Goal: Task Accomplishment & Management: Use online tool/utility

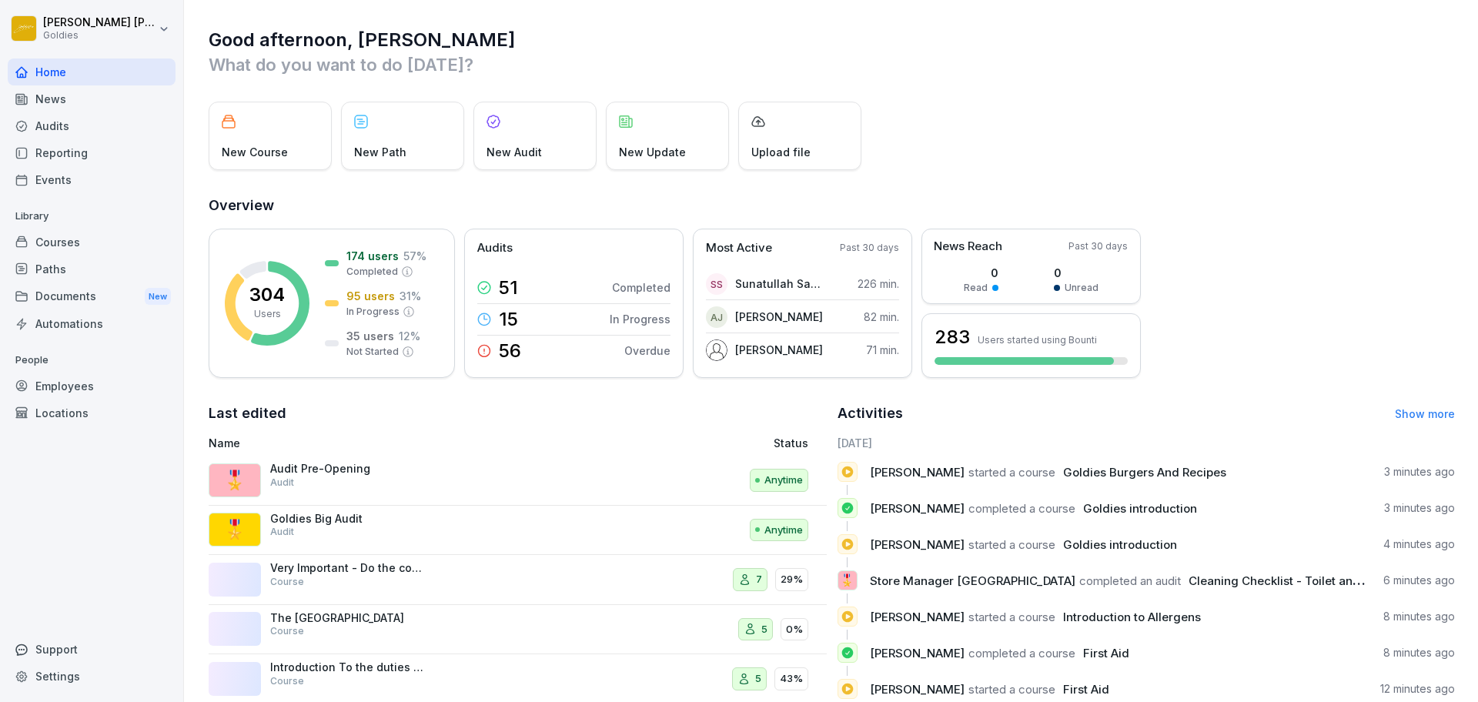
click at [159, 120] on div "Audits" at bounding box center [92, 125] width 168 height 27
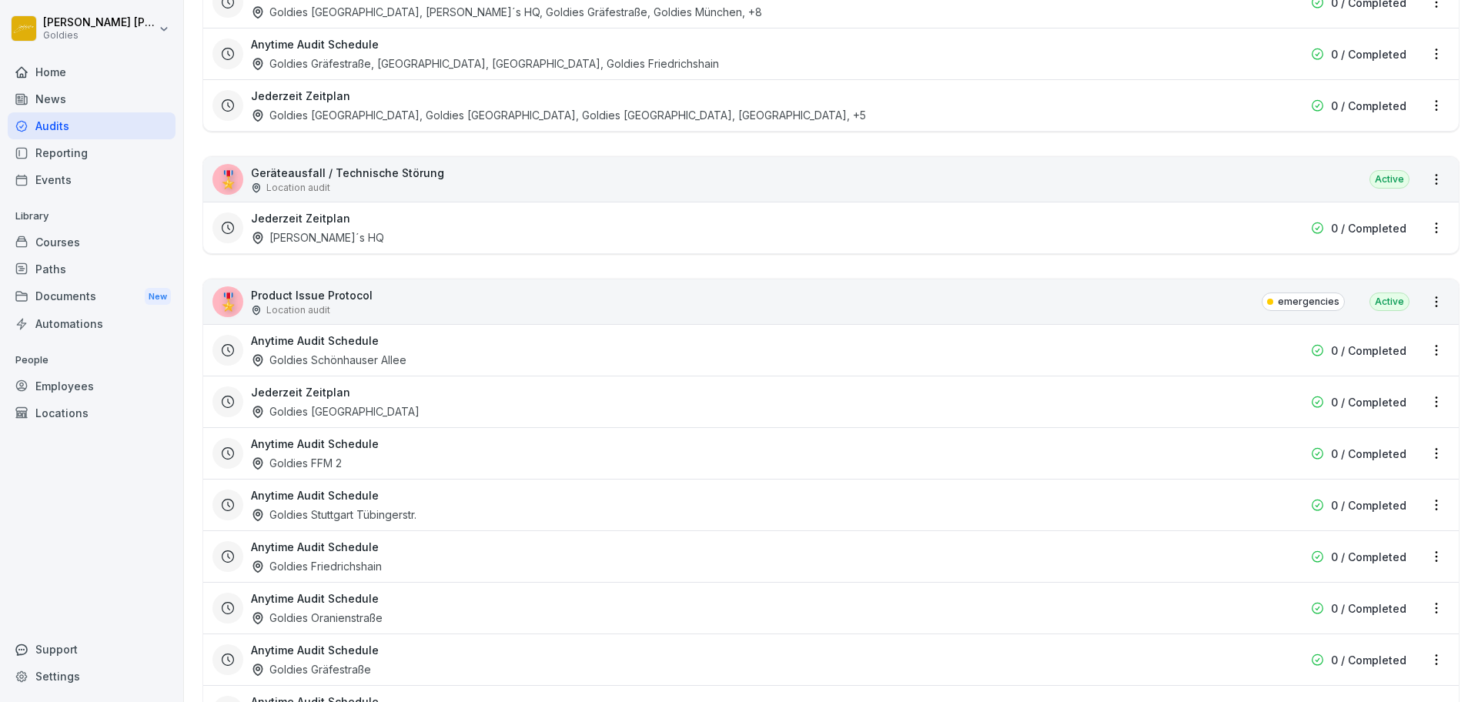
scroll to position [2327, 0]
click at [1204, 188] on div "🎖️ Geräteausfall / Technische Störung Location audit Active" at bounding box center [831, 178] width 1256 height 45
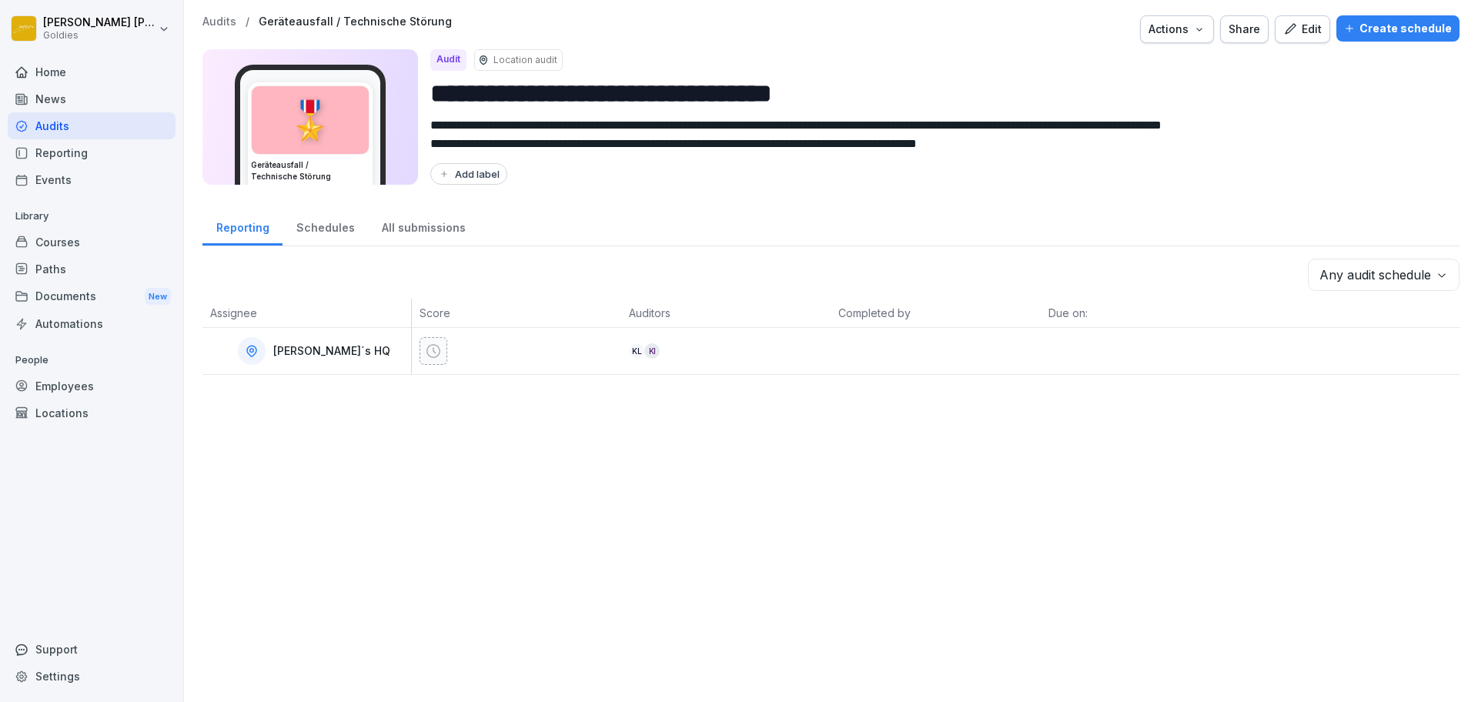
click at [224, 21] on p "Audits" at bounding box center [219, 21] width 34 height 13
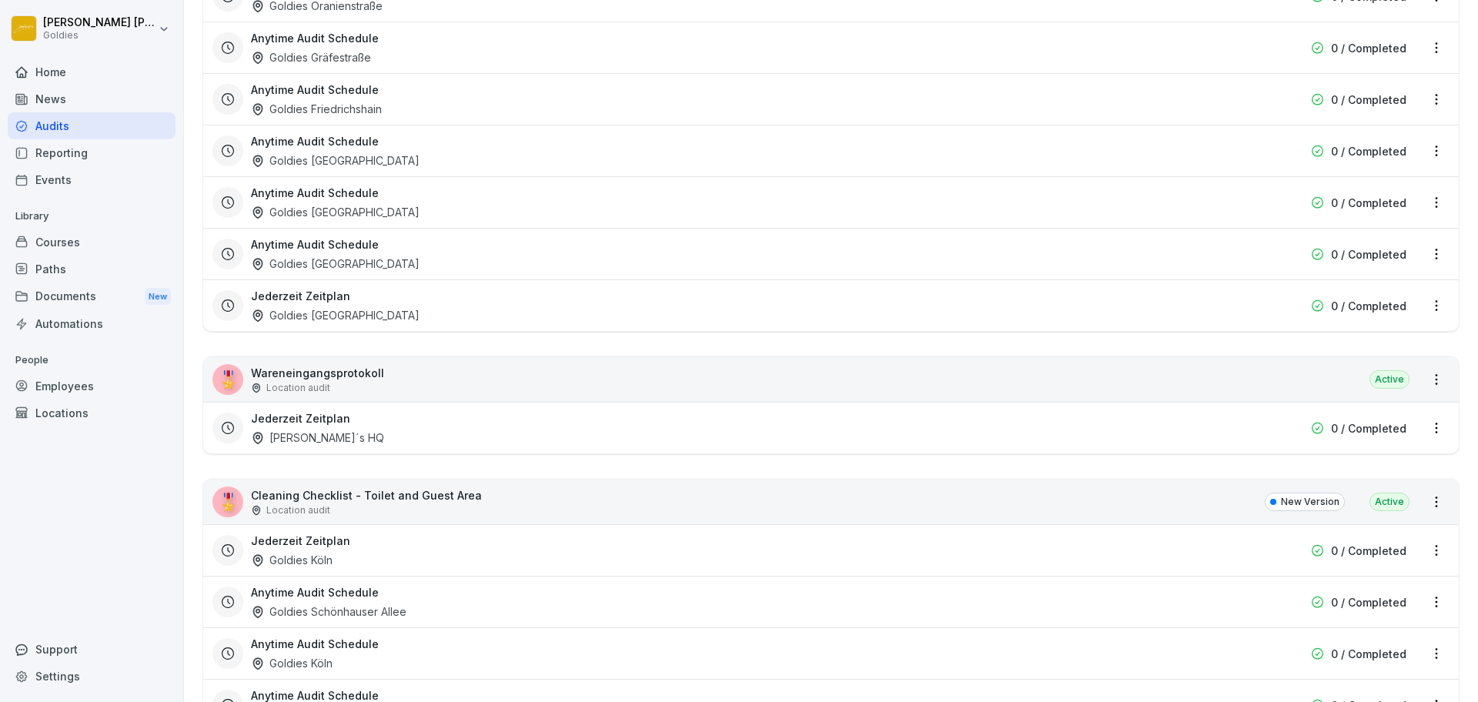
scroll to position [4809, 0]
click at [654, 396] on div "🎖️ Wareneingangsprotokoll Location audit Active" at bounding box center [831, 378] width 1256 height 45
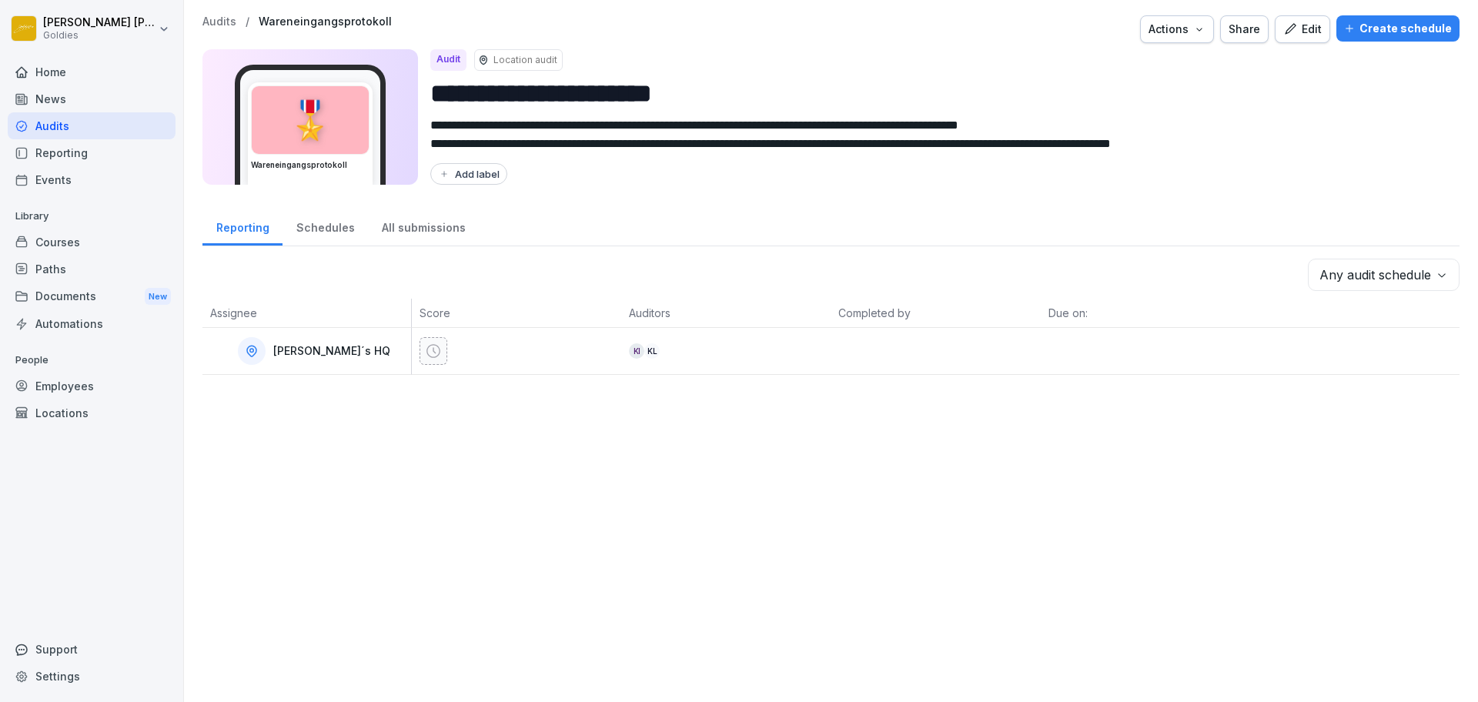
click at [1294, 30] on div "Edit" at bounding box center [1302, 29] width 38 height 17
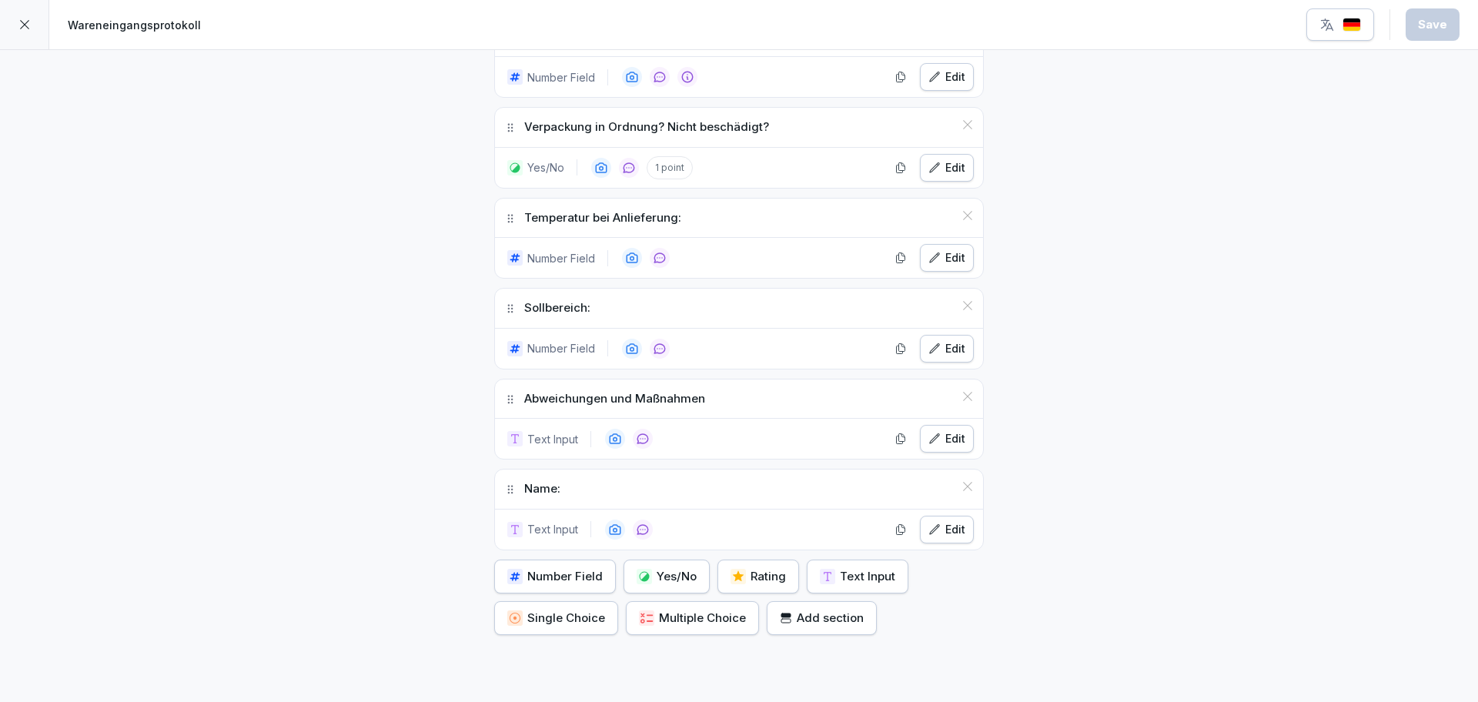
scroll to position [999, 0]
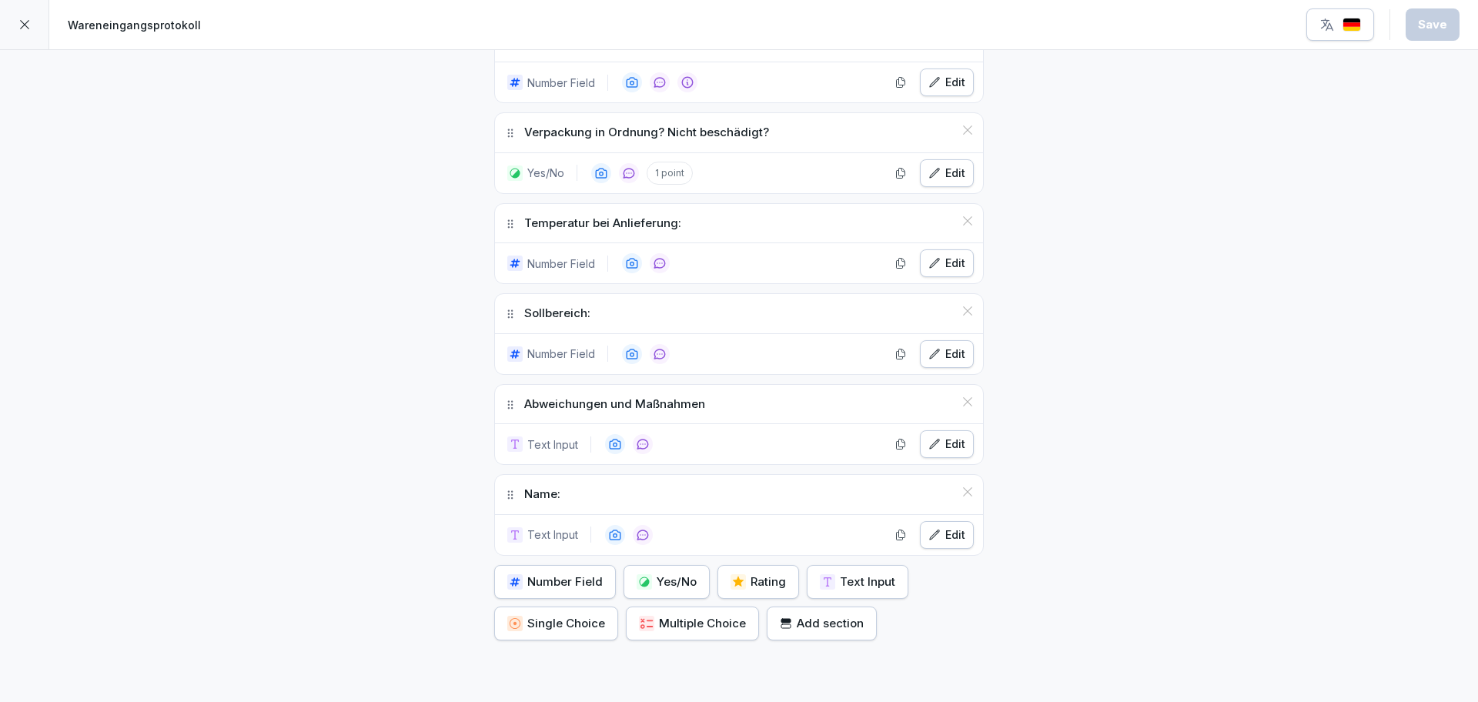
click at [961, 178] on button "Edit" at bounding box center [947, 173] width 54 height 28
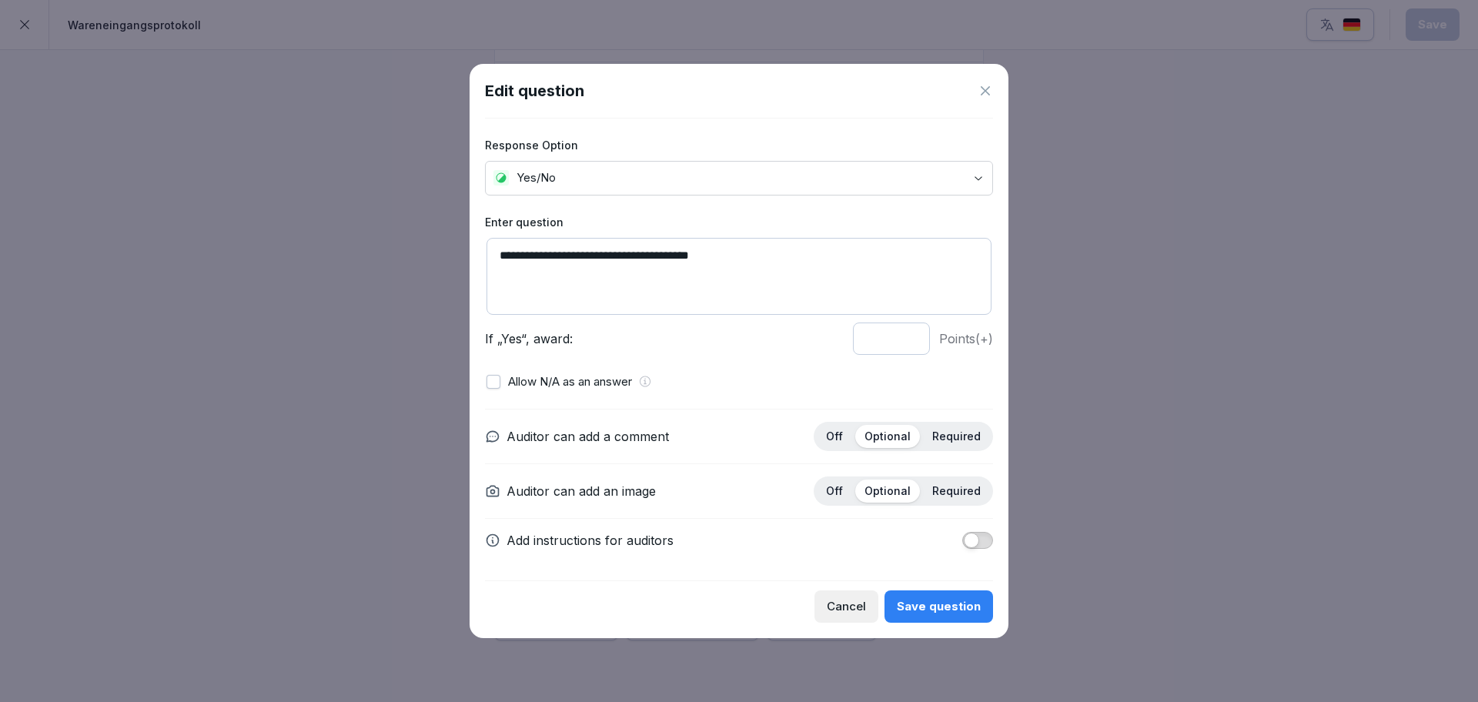
click at [1119, 226] on div at bounding box center [739, 351] width 1478 height 702
click at [1085, 370] on div at bounding box center [739, 351] width 1478 height 702
click at [982, 86] on icon at bounding box center [985, 90] width 9 height 9
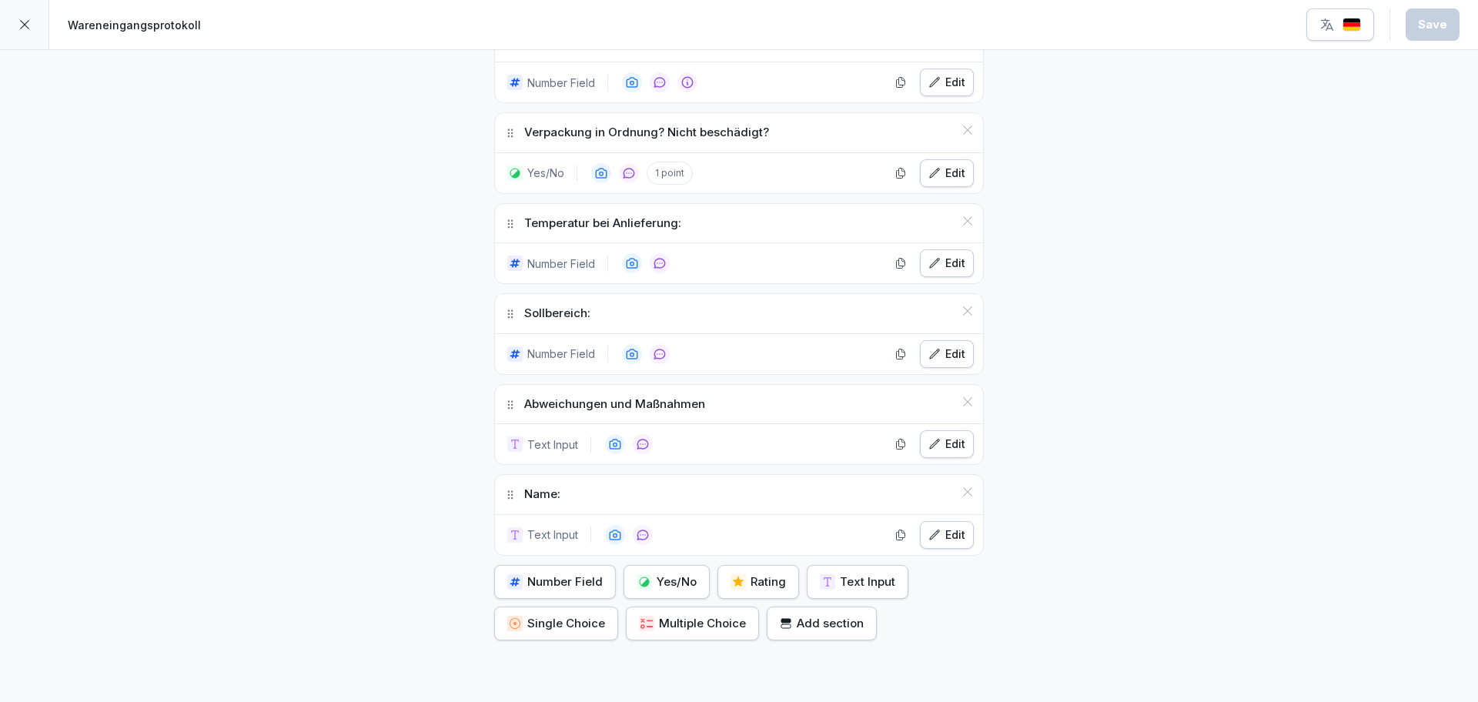
click at [769, 220] on div "Temperatur bei Anlieferung:" at bounding box center [739, 223] width 488 height 39
click at [946, 358] on div "Edit" at bounding box center [946, 354] width 37 height 17
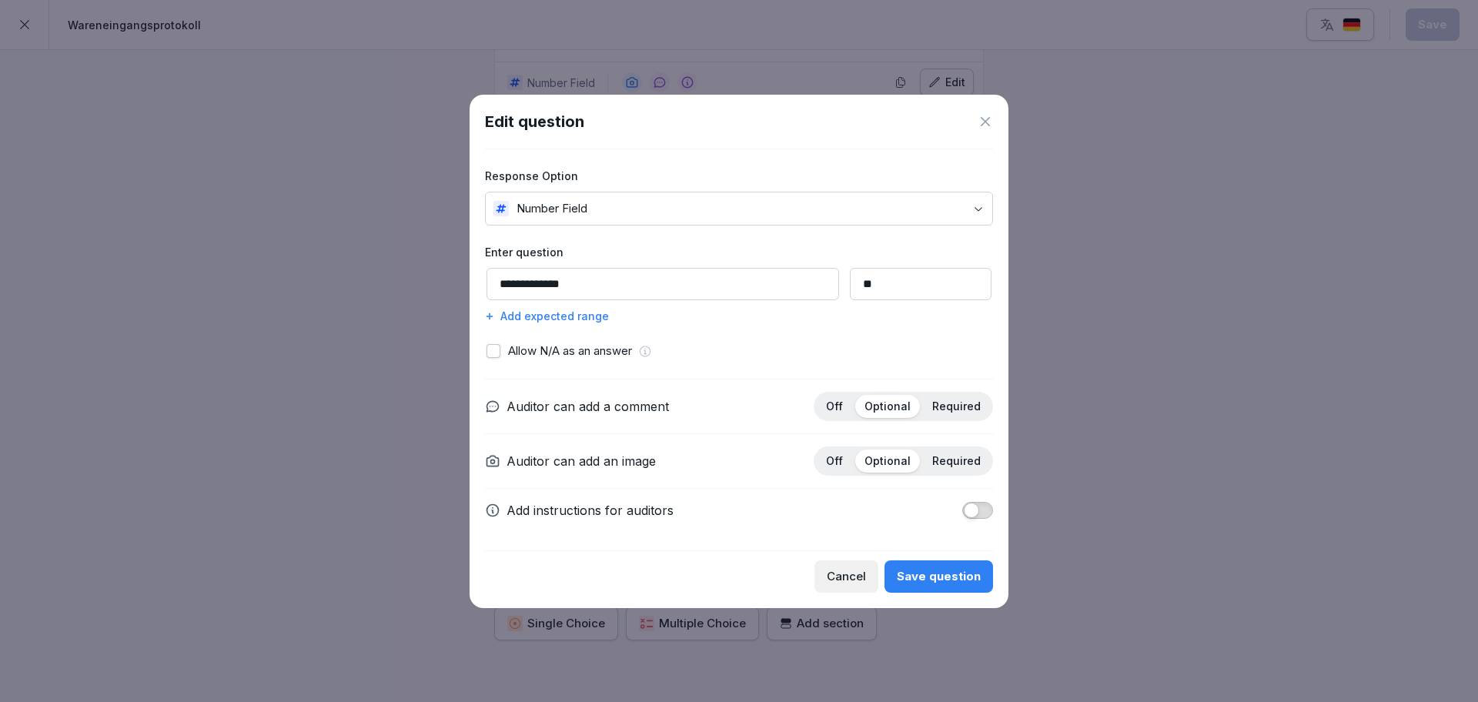
click at [988, 131] on div "Edit question" at bounding box center [739, 121] width 508 height 23
click at [987, 126] on icon at bounding box center [985, 121] width 15 height 15
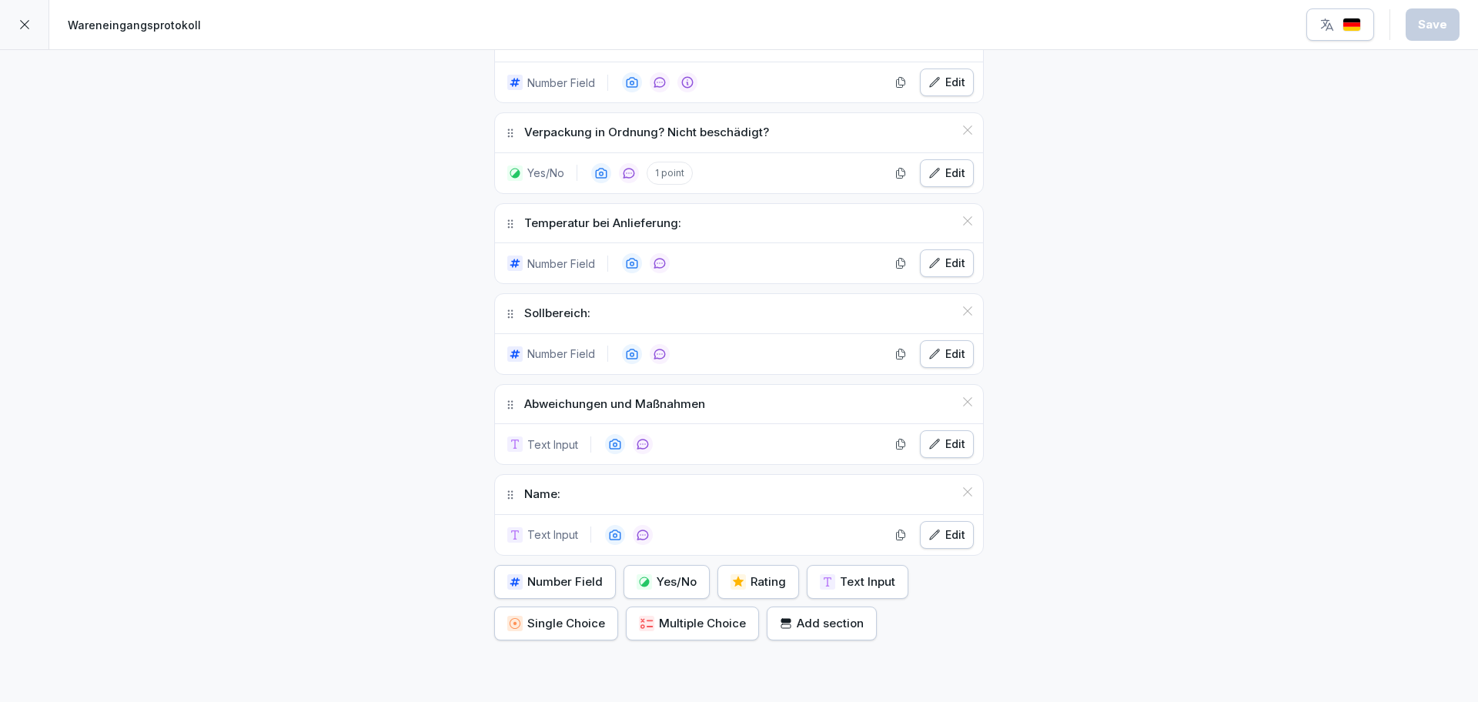
click at [26, 28] on icon at bounding box center [24, 24] width 12 height 12
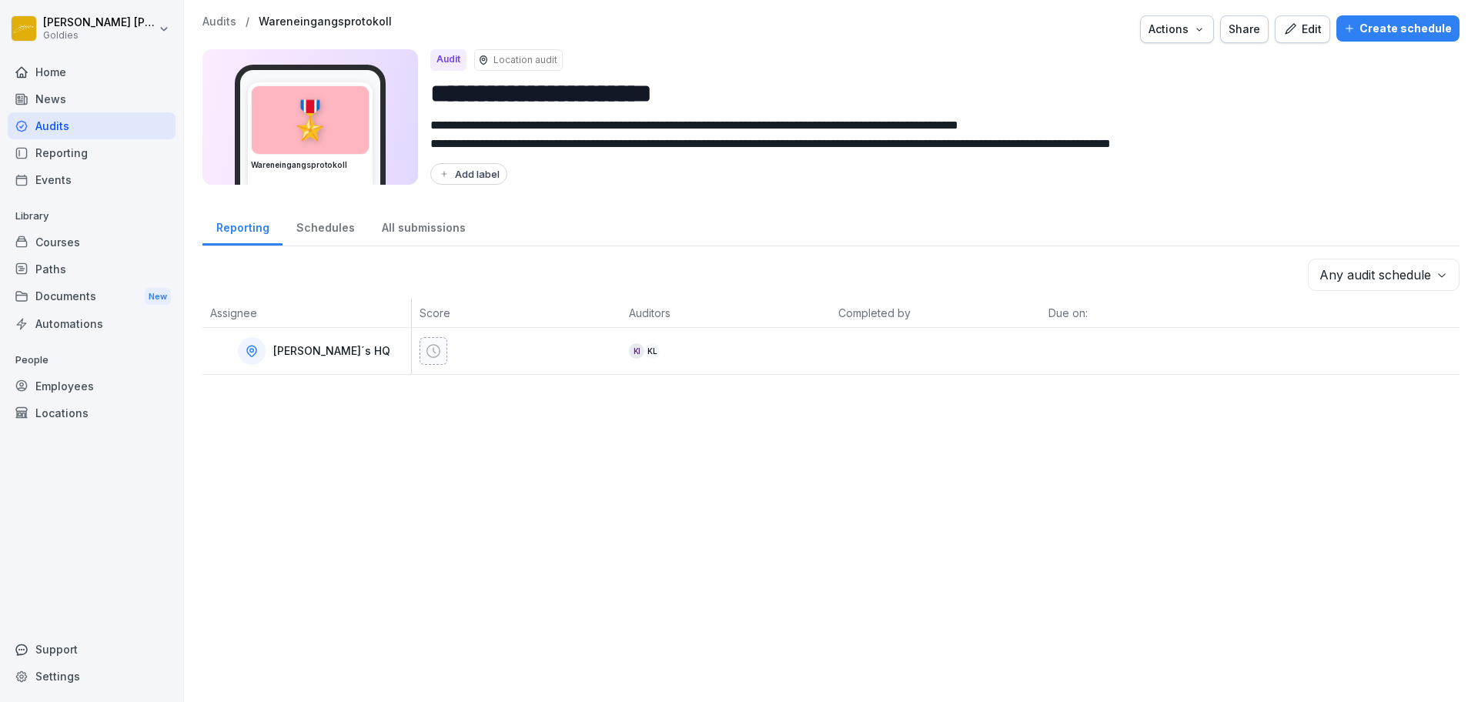
click at [225, 20] on p "Audits" at bounding box center [219, 21] width 34 height 13
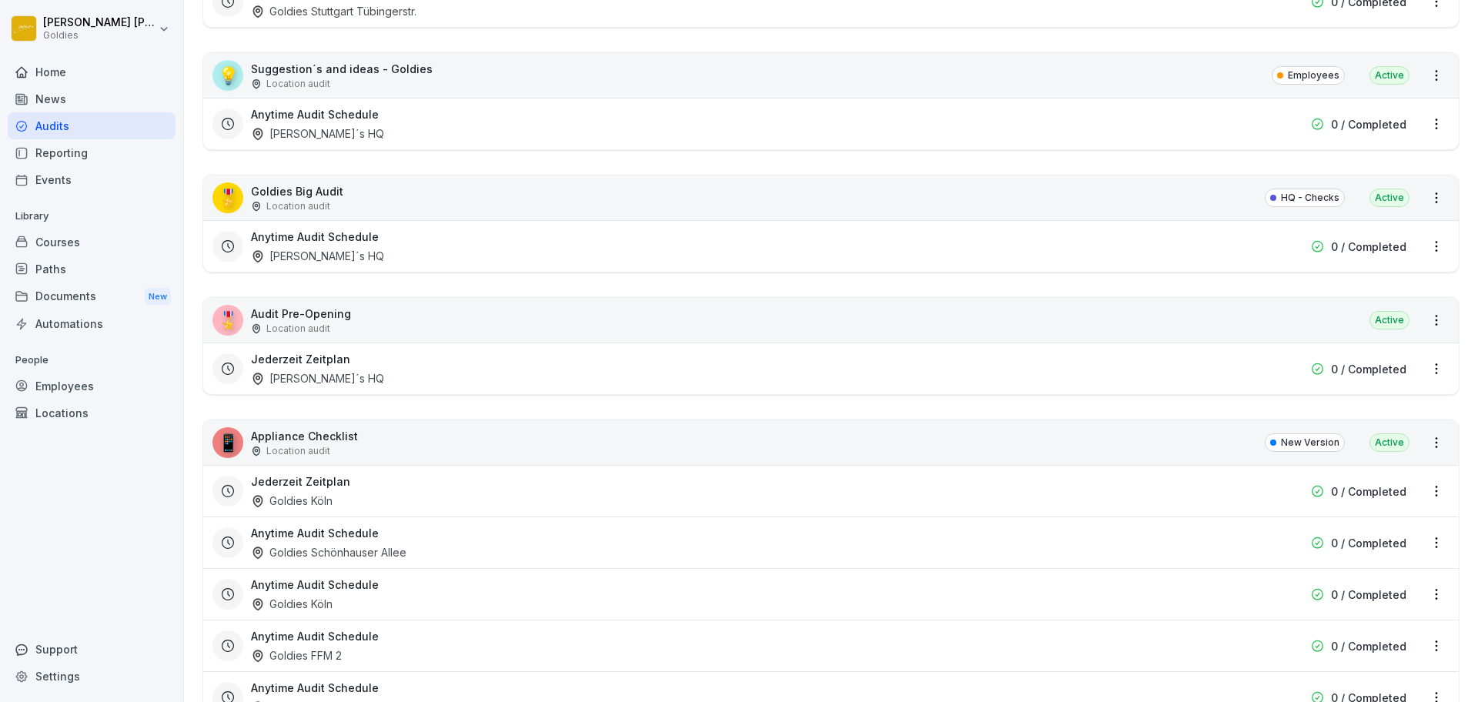
scroll to position [4053, 0]
click at [435, 209] on div "🎖️ Goldies Big Audit Location audit HQ - Checks Active" at bounding box center [831, 198] width 1256 height 45
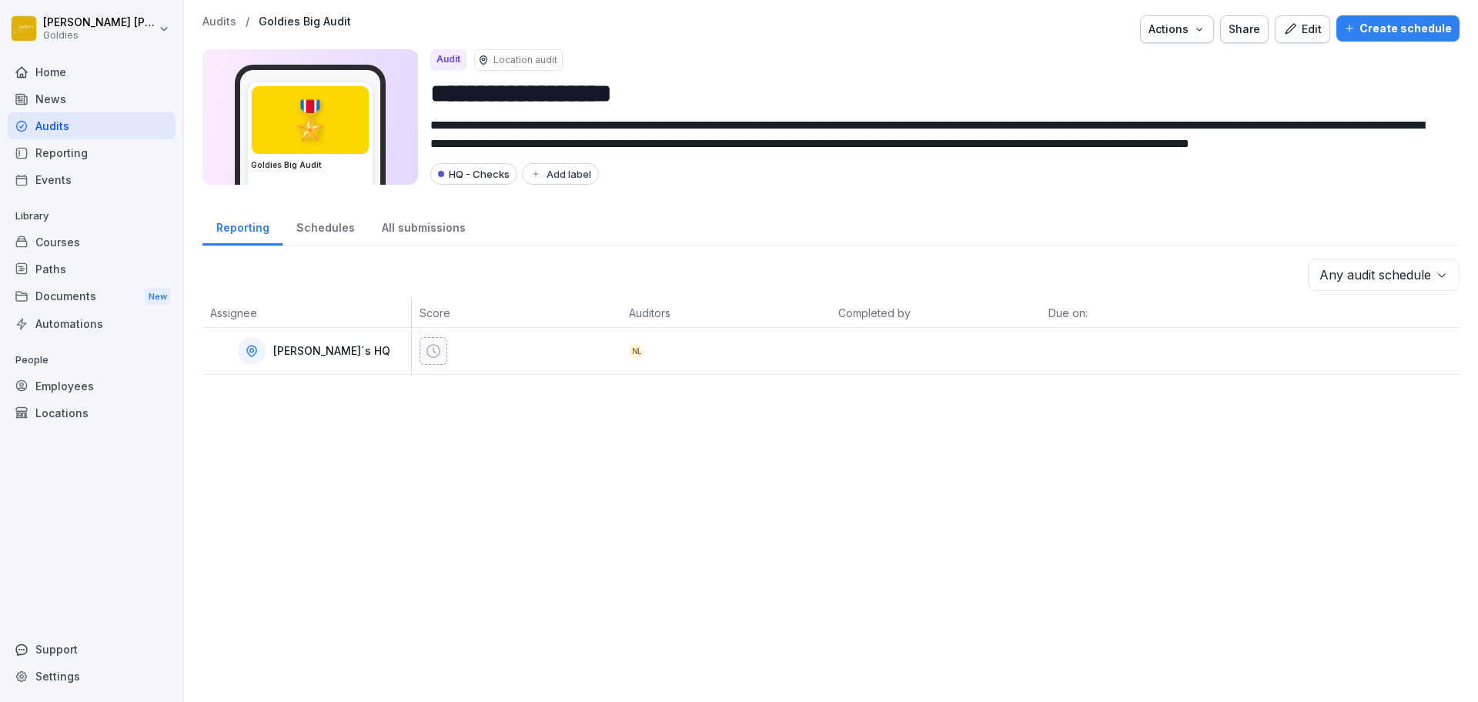
click at [1283, 35] on icon "button" at bounding box center [1290, 29] width 14 height 14
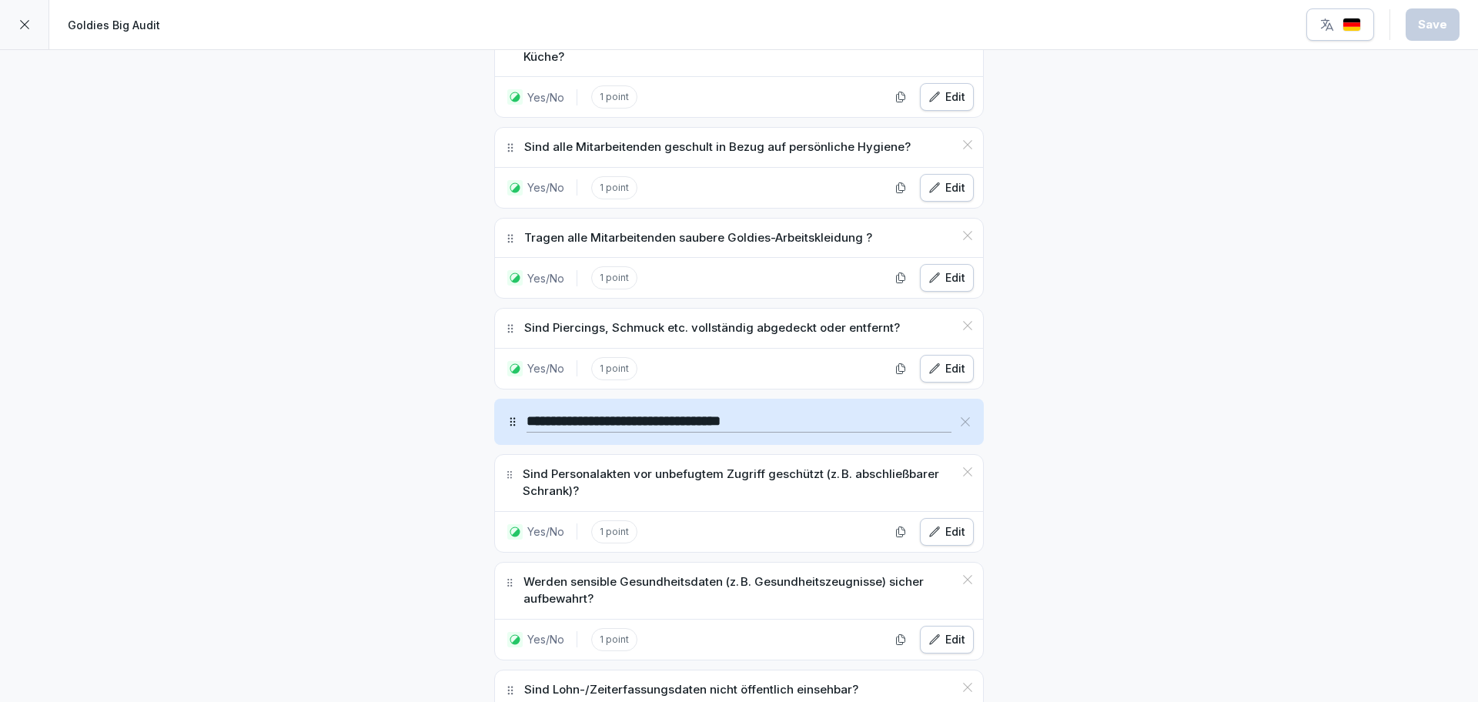
scroll to position [16877, 0]
